Goal: Task Accomplishment & Management: Use online tool/utility

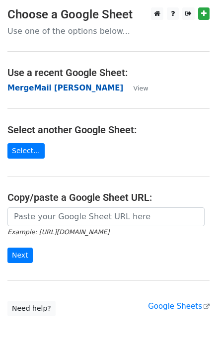
click at [48, 91] on strong "MergeMail [PERSON_NAME]" at bounding box center [65, 87] width 116 height 9
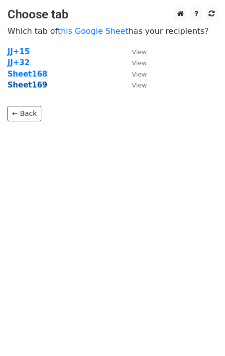
click at [32, 89] on strong "Sheet169" at bounding box center [27, 84] width 40 height 9
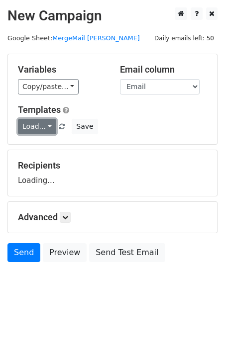
click at [32, 123] on link "Load..." at bounding box center [37, 126] width 38 height 15
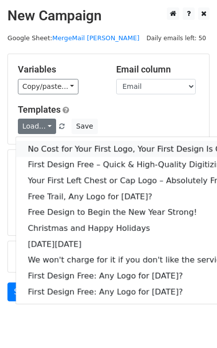
click at [45, 143] on link "No Cost for Your First Logo, Your First Design Is On Us!" at bounding box center [135, 149] width 239 height 16
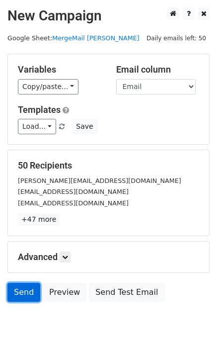
click at [21, 292] on link "Send" at bounding box center [23, 292] width 33 height 19
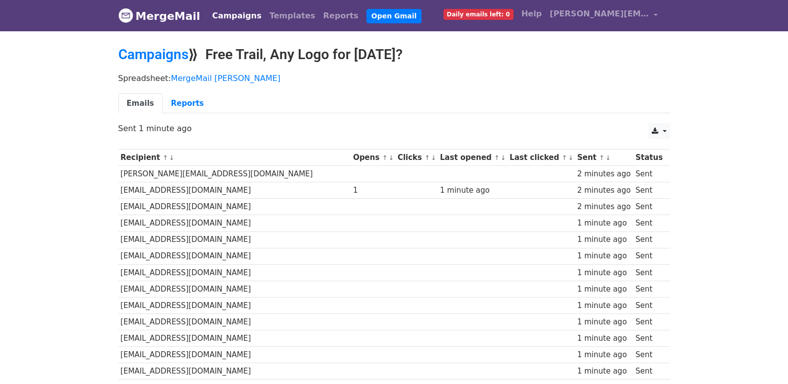
click at [350, 233] on td at bounding box center [372, 240] width 45 height 16
